Goal: Find specific page/section: Find specific page/section

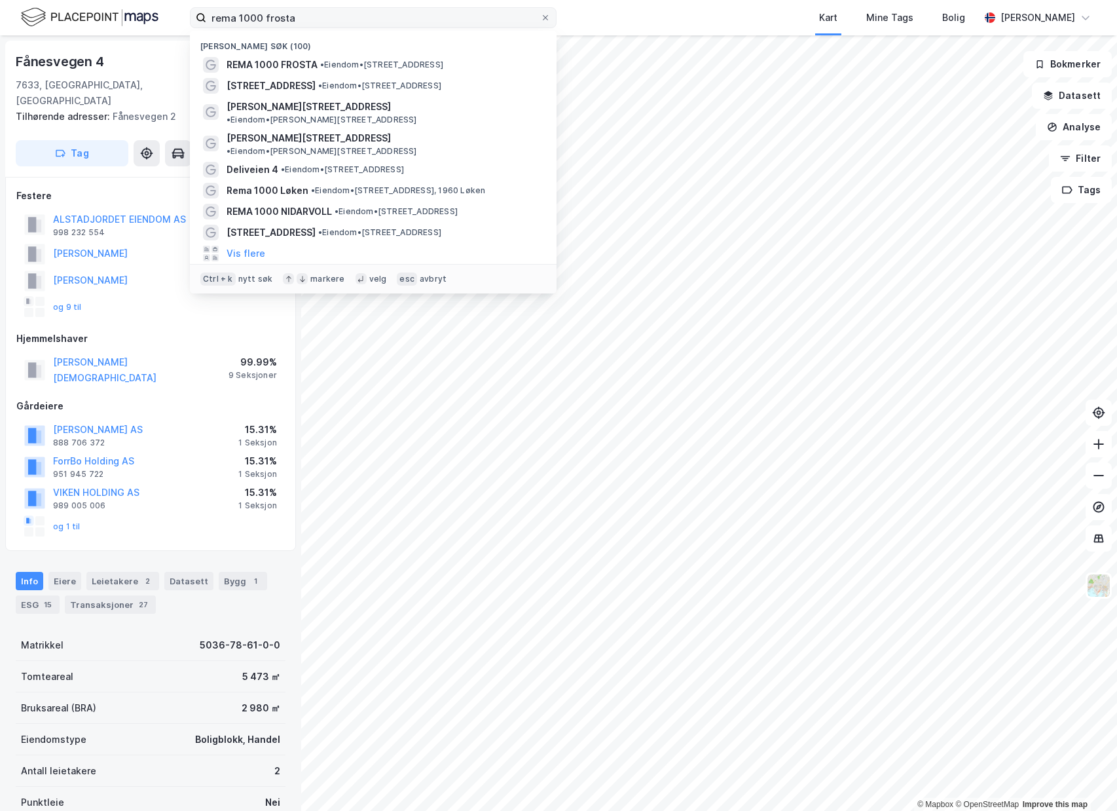
click at [206, 8] on input "rema 1000 frosta" at bounding box center [373, 18] width 334 height 20
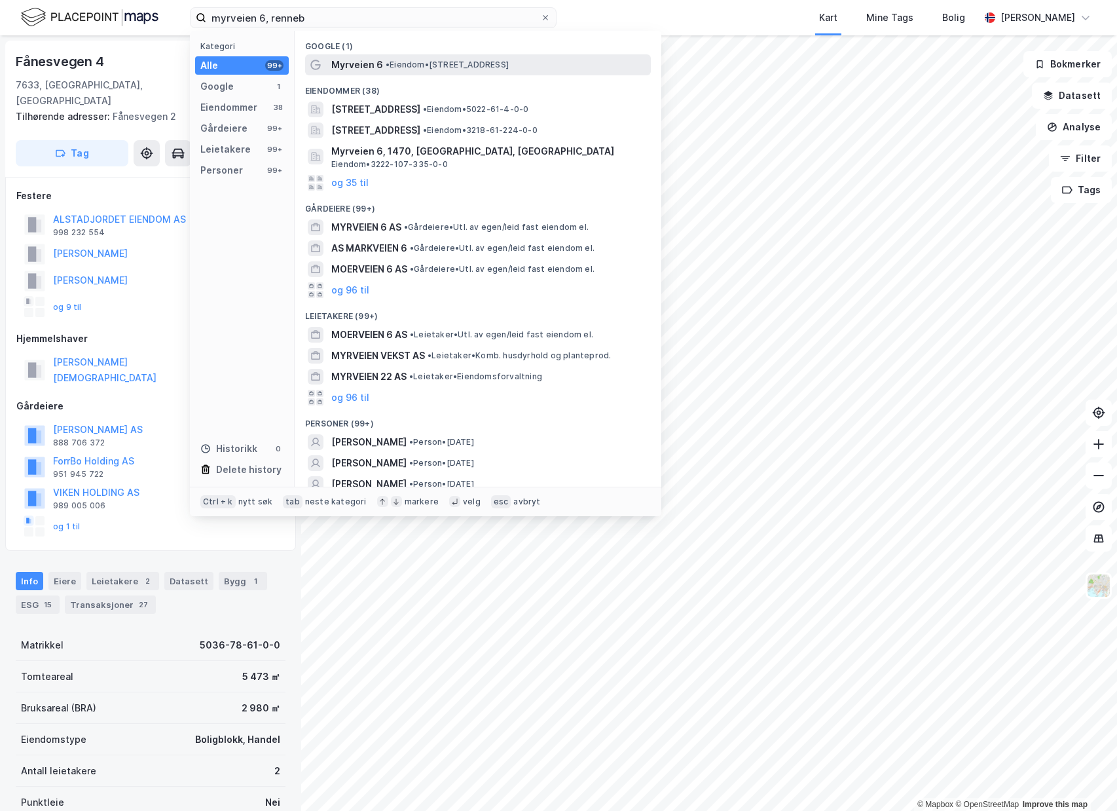
type input "myrveien 6, renneb"
click at [460, 64] on span "• Eiendom • [STREET_ADDRESS]" at bounding box center [447, 65] width 123 height 10
